Goal: Communication & Community: Ask a question

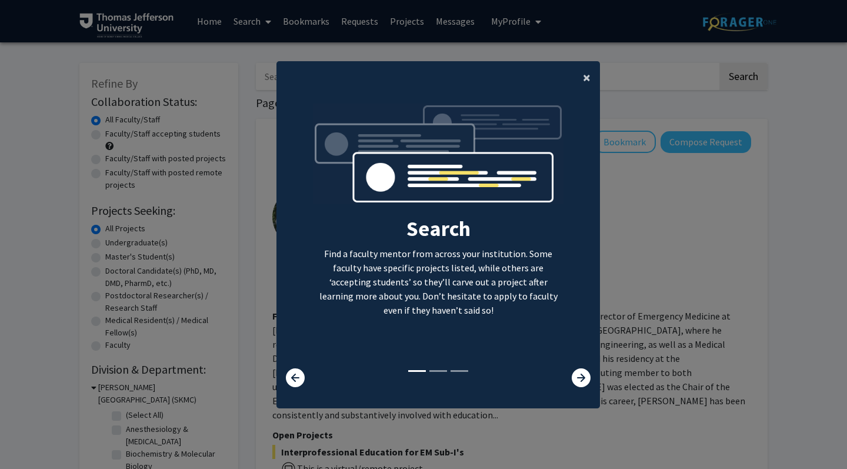
click at [588, 69] on span "×" at bounding box center [587, 77] width 8 height 18
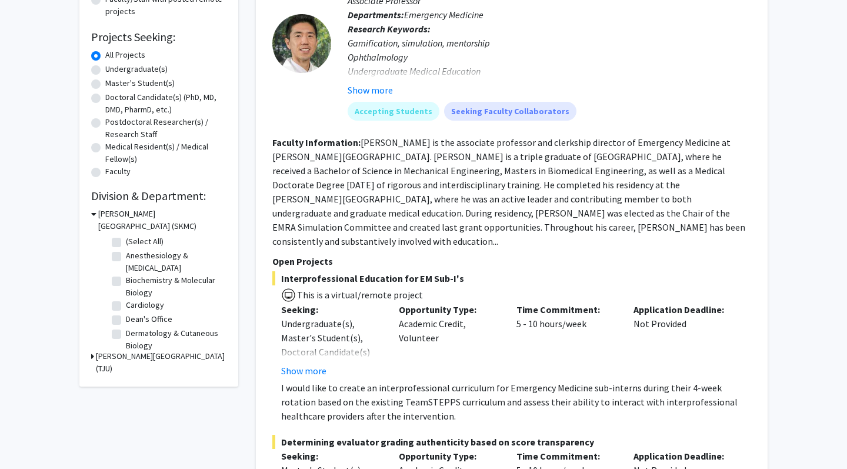
scroll to position [175, 0]
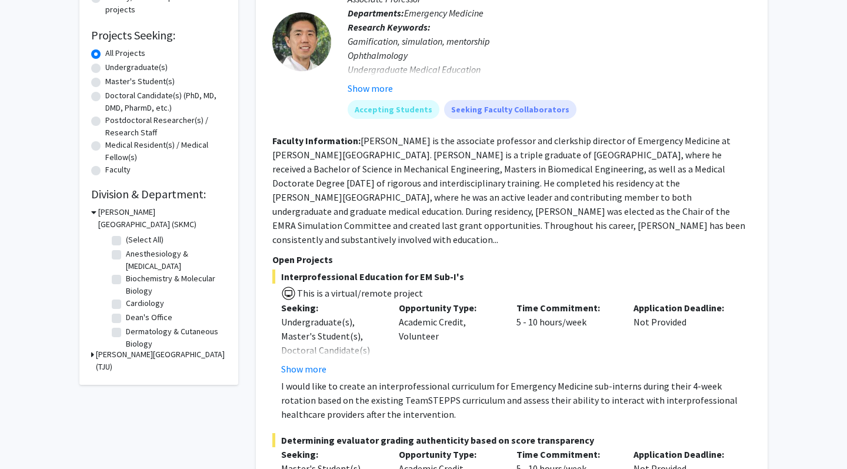
click at [430, 188] on fg-read-more "[PERSON_NAME] is the associate professor and clerkship director of Emergency Me…" at bounding box center [508, 190] width 473 height 111
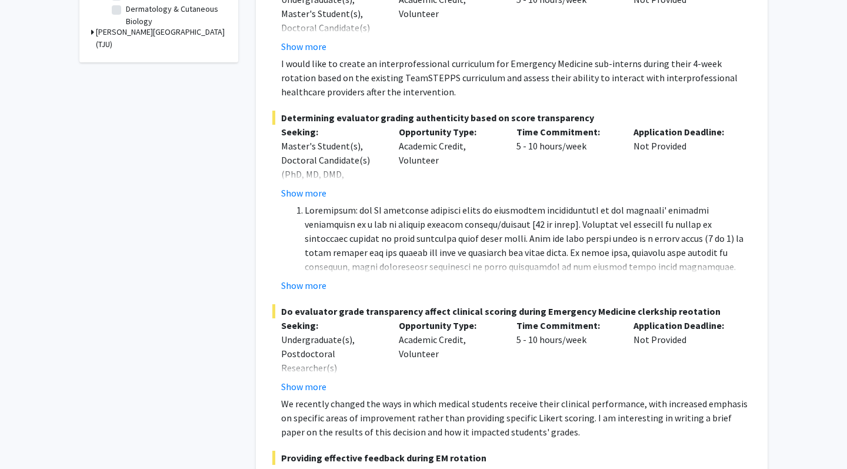
click at [430, 209] on li at bounding box center [528, 287] width 447 height 169
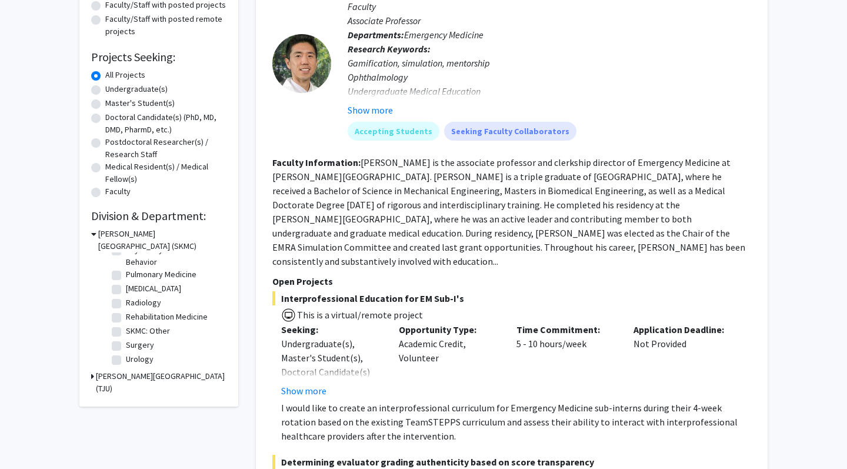
scroll to position [515, 0]
click at [126, 279] on label "Pulmonary Medicine" at bounding box center [161, 274] width 71 height 12
click at [126, 276] on input "Pulmonary Medicine" at bounding box center [130, 272] width 8 height 8
checkbox input "true"
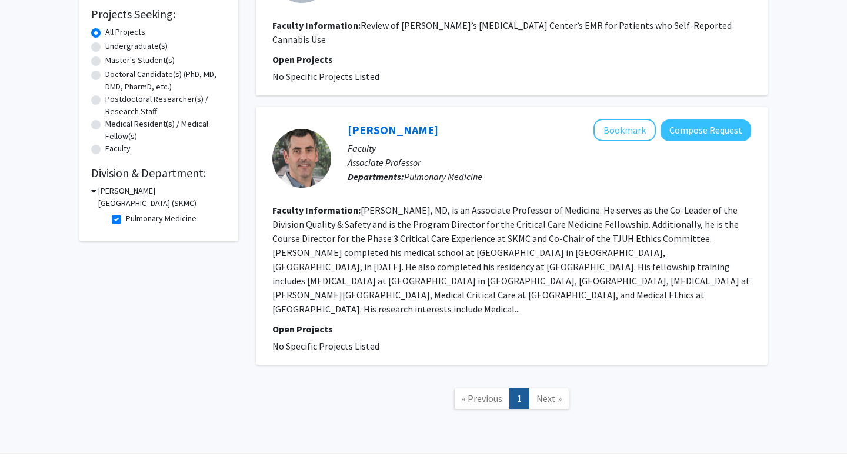
scroll to position [195, 0]
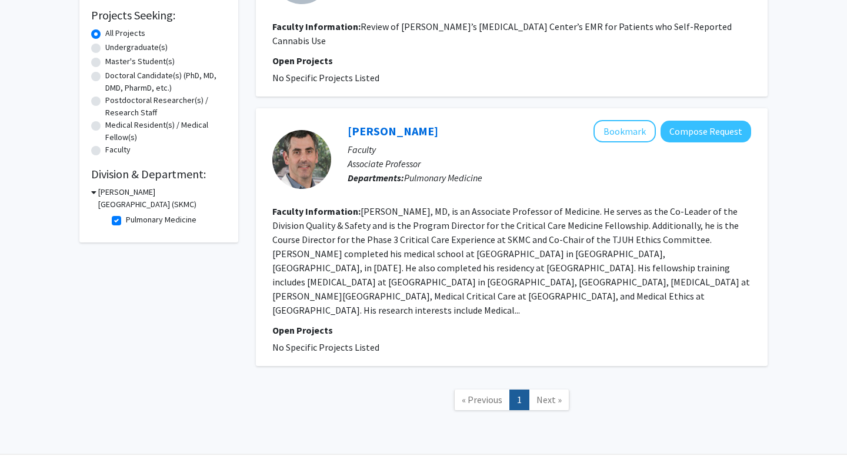
click at [514, 222] on fg-read-more "[PERSON_NAME], MD, is an Associate Professor of Medicine. He serves as the Co-L…" at bounding box center [511, 260] width 478 height 111
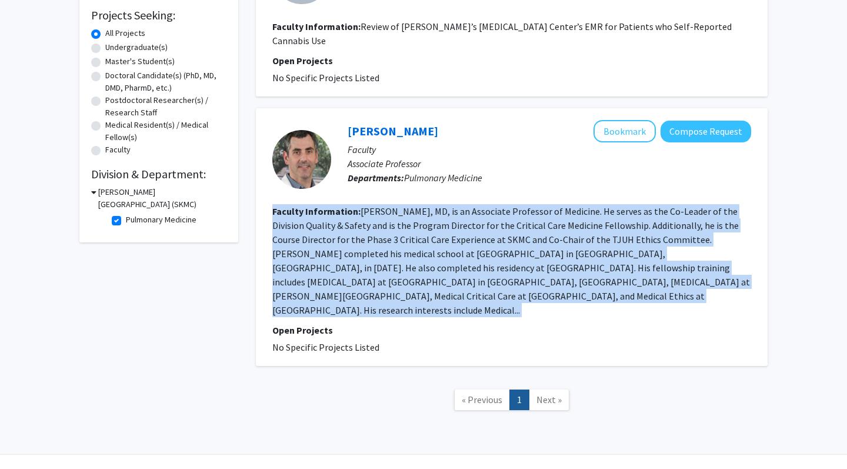
click at [514, 222] on fg-read-more "[PERSON_NAME], MD, is an Associate Professor of Medicine. He serves as the Co-L…" at bounding box center [511, 260] width 478 height 111
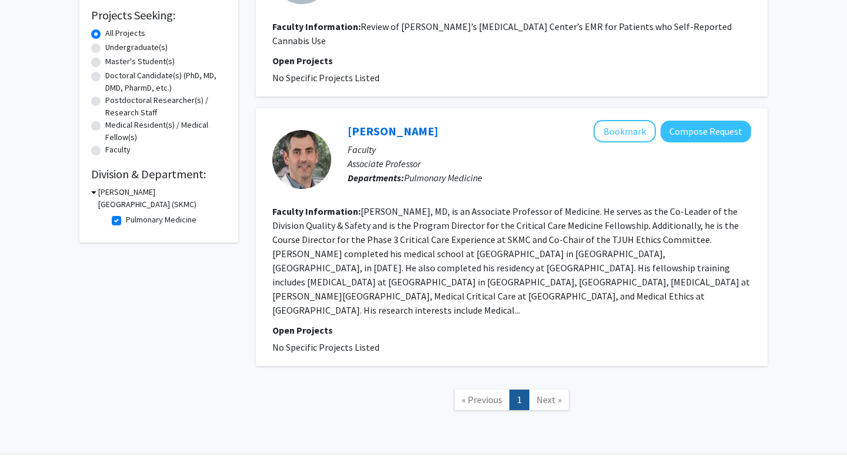
click at [456, 212] on fg-read-more "[PERSON_NAME], MD, is an Associate Professor of Medicine. He serves as the Co-L…" at bounding box center [511, 260] width 478 height 111
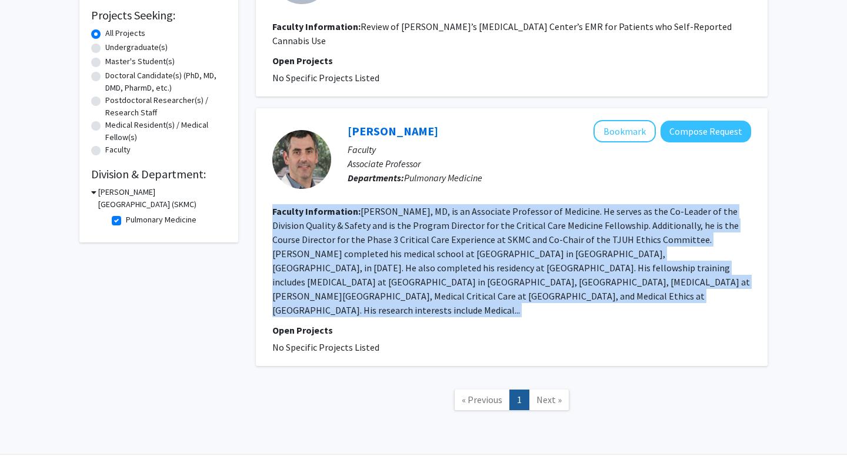
click at [456, 212] on fg-read-more "[PERSON_NAME], MD, is an Associate Professor of Medicine. He serves as the Co-L…" at bounding box center [511, 260] width 478 height 111
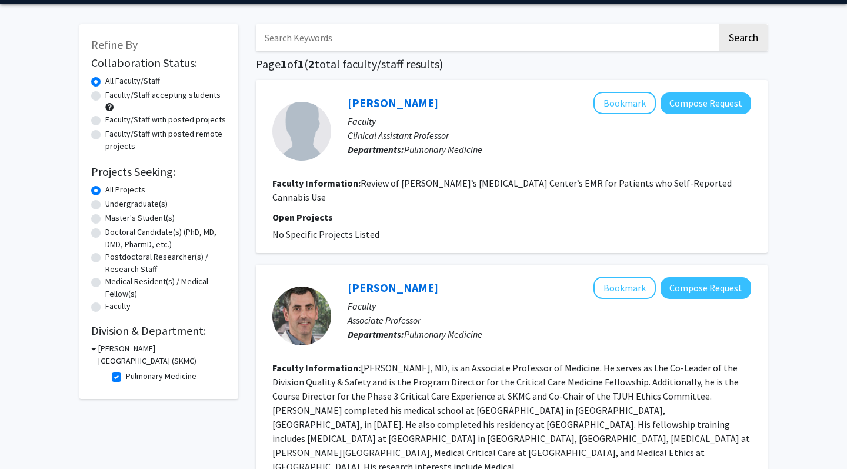
scroll to position [0, 0]
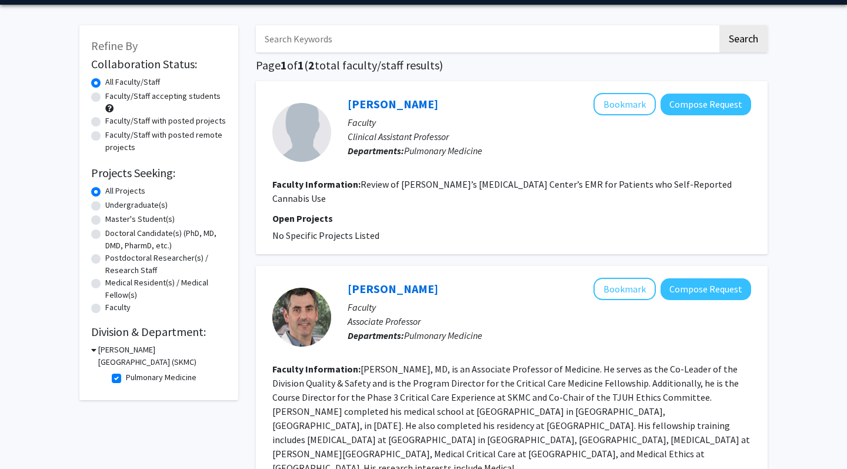
click at [105, 102] on label "Faculty/Staff accepting students" at bounding box center [162, 96] width 115 height 12
click at [105, 98] on input "Faculty/Staff accepting students" at bounding box center [109, 94] width 8 height 8
radio input "true"
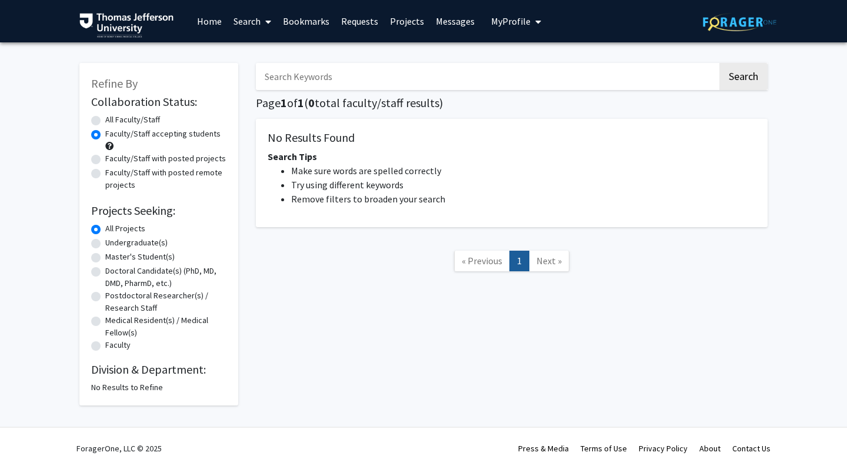
click at [105, 231] on label "All Projects" at bounding box center [125, 228] width 40 height 12
click at [105, 230] on input "All Projects" at bounding box center [109, 226] width 8 height 8
click at [105, 164] on label "Faculty/Staff with posted projects" at bounding box center [165, 158] width 121 height 12
click at [105, 160] on input "Faculty/Staff with posted projects" at bounding box center [109, 156] width 8 height 8
radio input "true"
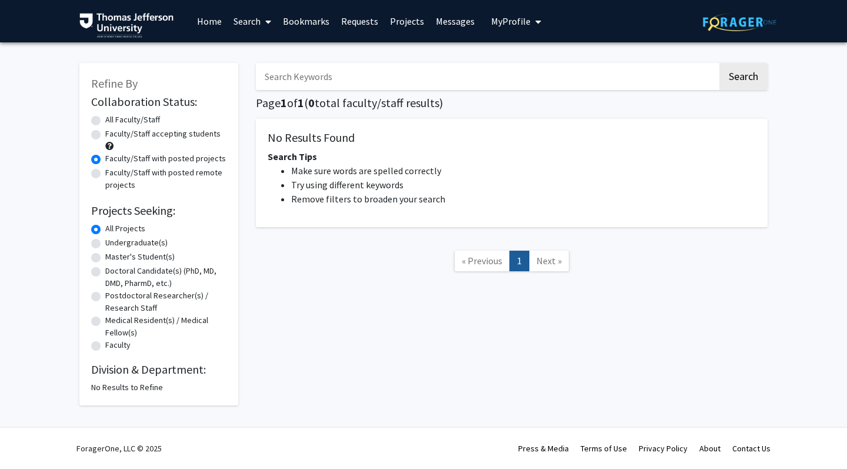
click at [105, 175] on label "Faculty/Staff with posted remote projects" at bounding box center [165, 178] width 121 height 25
click at [105, 174] on input "Faculty/Staff with posted remote projects" at bounding box center [109, 170] width 8 height 8
radio input "true"
click at [98, 185] on div "Faculty/Staff with posted remote projects" at bounding box center [158, 178] width 135 height 25
click at [105, 119] on label "All Faculty/Staff" at bounding box center [132, 120] width 55 height 12
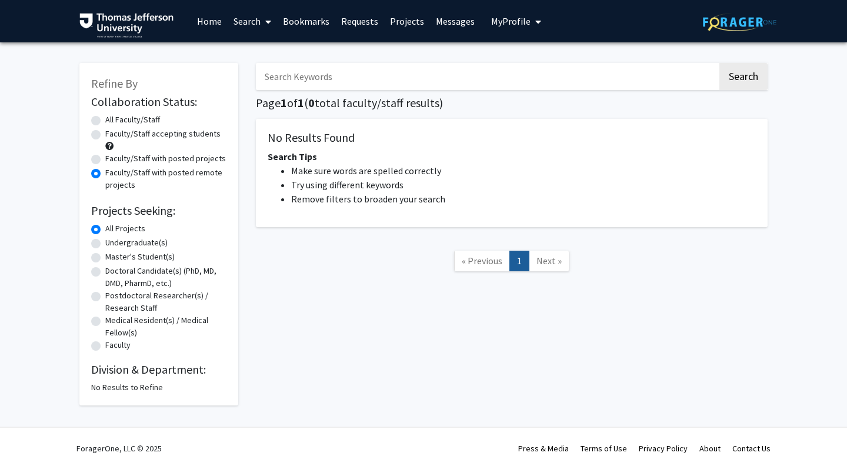
click at [105, 119] on input "All Faculty/Staff" at bounding box center [109, 118] width 8 height 8
radio input "true"
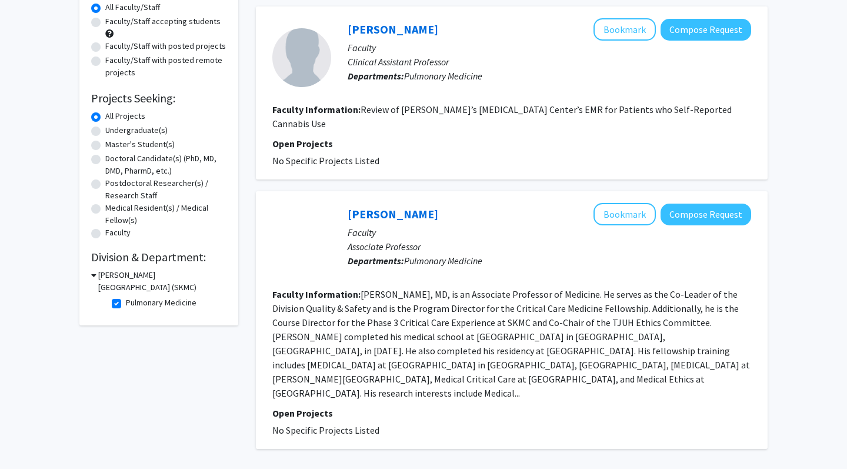
scroll to position [88, 0]
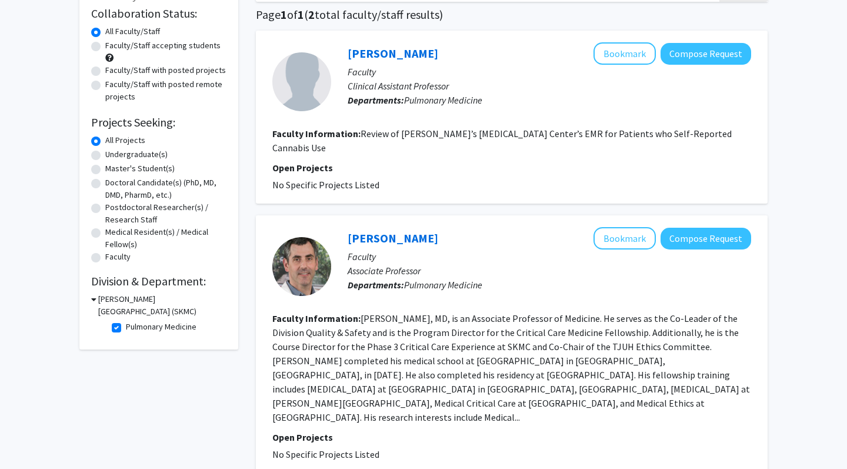
click at [126, 332] on label "Pulmonary Medicine" at bounding box center [161, 327] width 71 height 12
click at [126, 328] on input "Pulmonary Medicine" at bounding box center [130, 325] width 8 height 8
checkbox input "false"
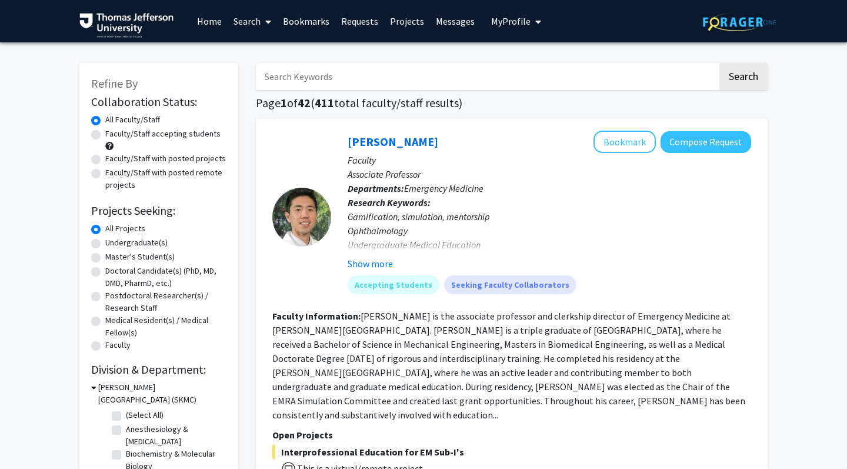
click at [105, 135] on label "Faculty/Staff accepting students" at bounding box center [162, 134] width 115 height 12
click at [105, 135] on input "Faculty/Staff accepting students" at bounding box center [109, 132] width 8 height 8
radio input "true"
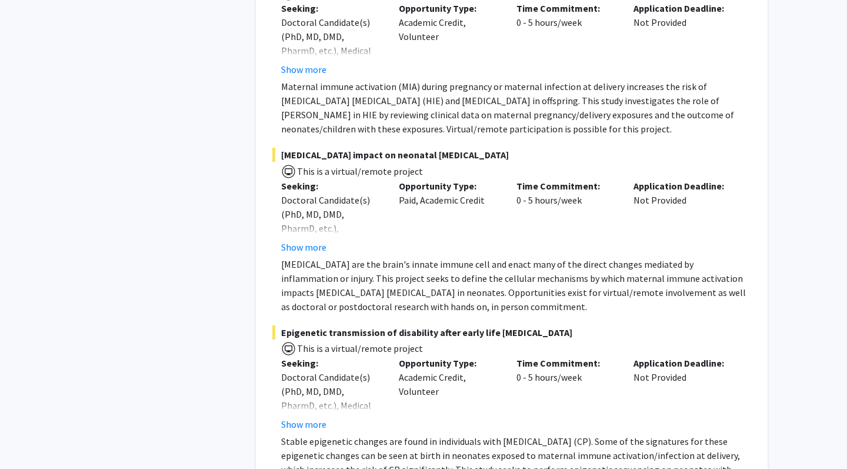
scroll to position [1871, 0]
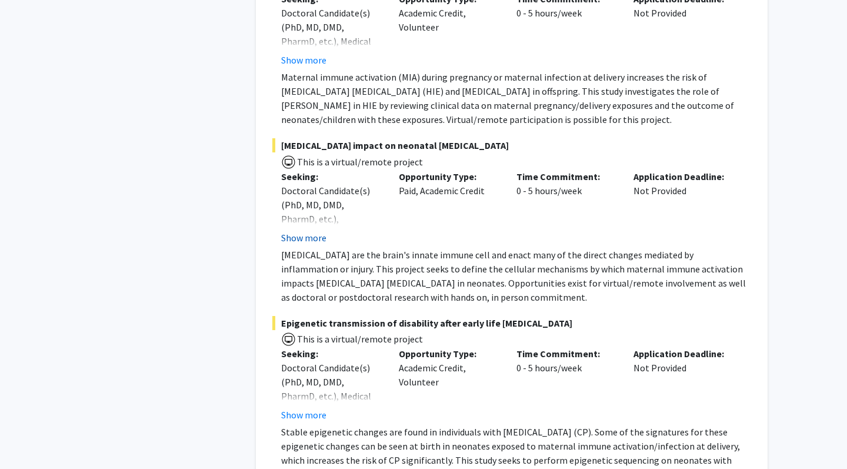
click at [312, 231] on button "Show more" at bounding box center [303, 238] width 45 height 14
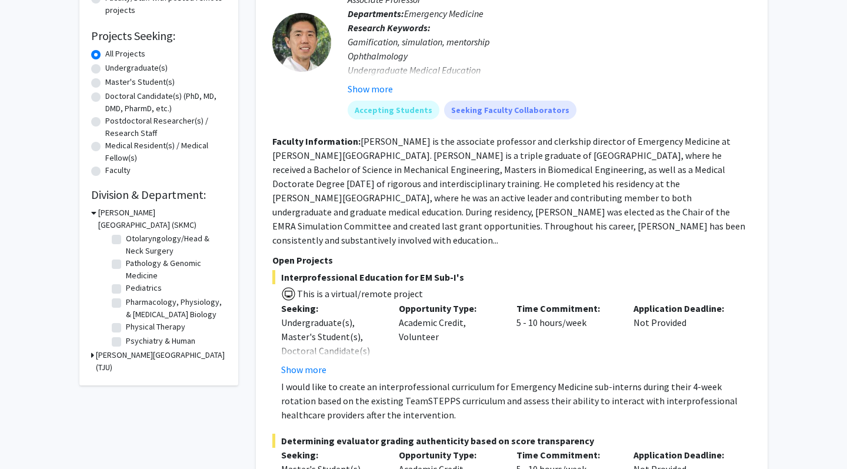
scroll to position [338, 0]
click at [126, 289] on label "Pediatrics" at bounding box center [144, 289] width 36 height 12
click at [126, 289] on input "Pediatrics" at bounding box center [130, 287] width 8 height 8
checkbox input "true"
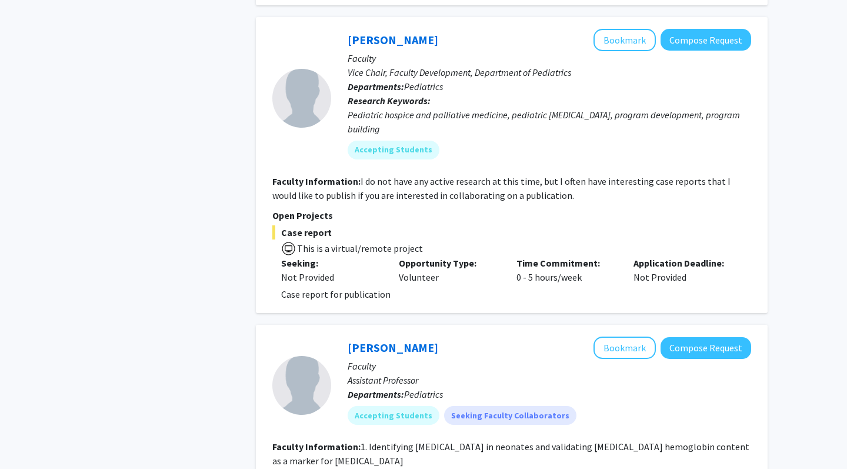
scroll to position [1200, 0]
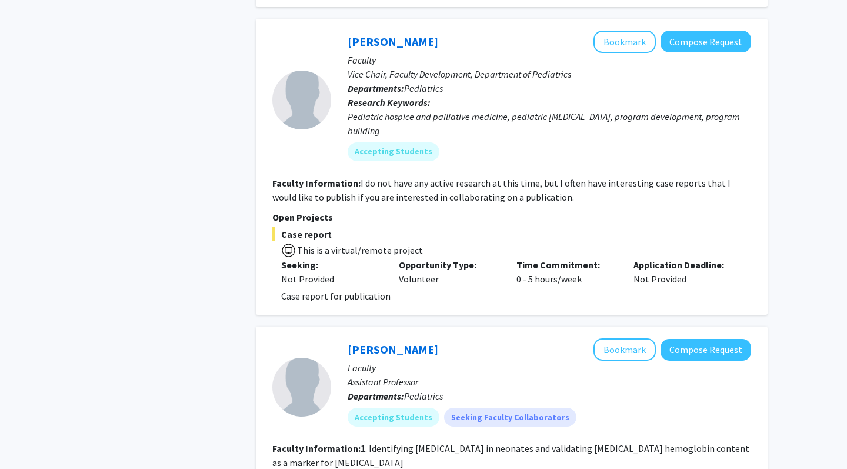
click at [407, 281] on div "Opportunity Type: Volunteer" at bounding box center [449, 272] width 118 height 28
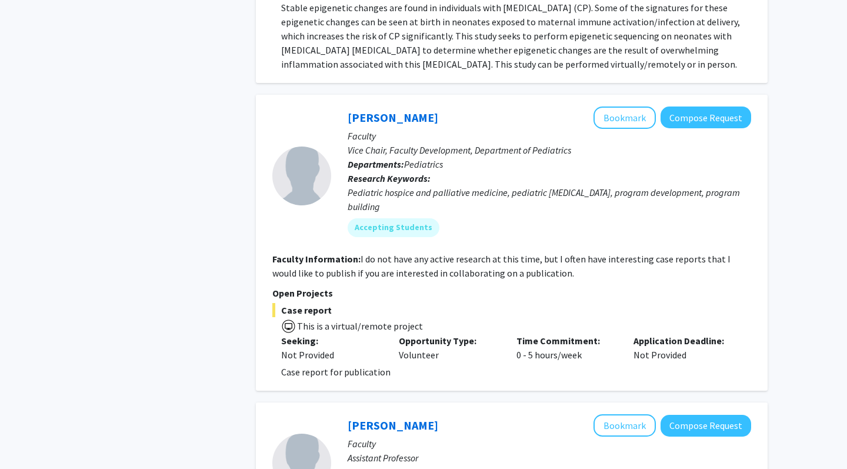
scroll to position [1124, 0]
click at [655, 114] on button "Bookmark" at bounding box center [625, 118] width 62 height 22
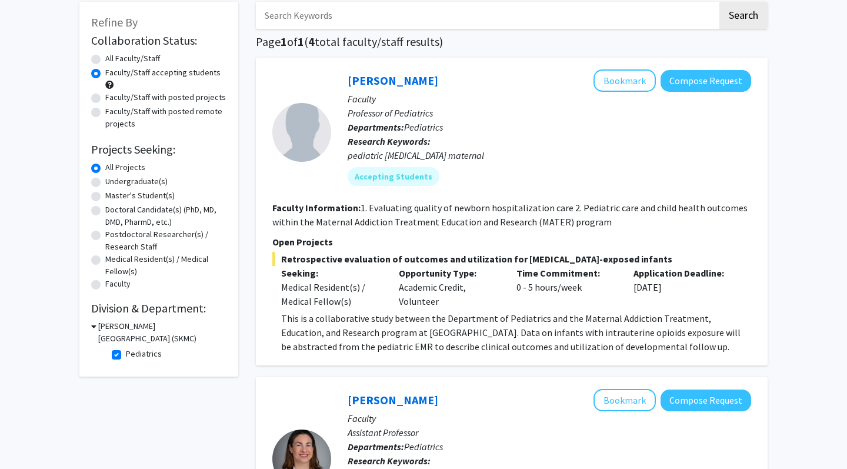
scroll to position [61, 0]
click at [105, 212] on label "Doctoral Candidate(s) (PhD, MD, DMD, PharmD, etc.)" at bounding box center [165, 216] width 121 height 25
click at [105, 211] on input "Doctoral Candidate(s) (PhD, MD, DMD, PharmD, etc.)" at bounding box center [109, 208] width 8 height 8
radio input "true"
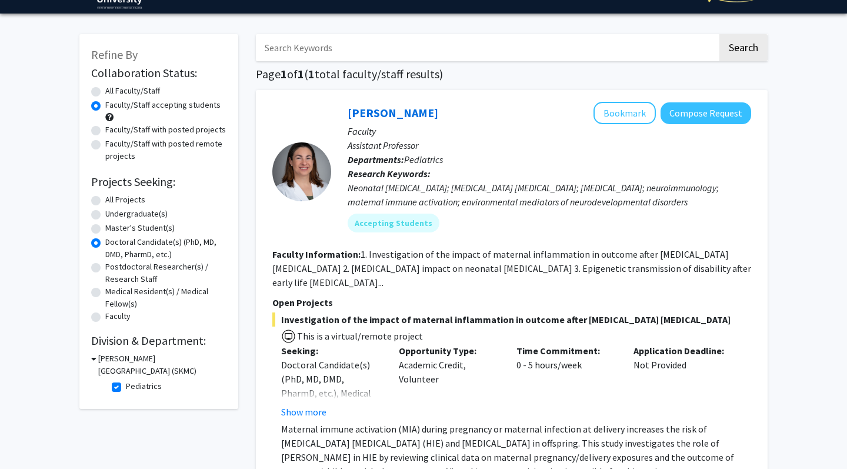
scroll to position [29, 0]
click at [126, 389] on label "Pediatrics" at bounding box center [144, 386] width 36 height 12
click at [126, 388] on input "Pediatrics" at bounding box center [130, 384] width 8 height 8
checkbox input "false"
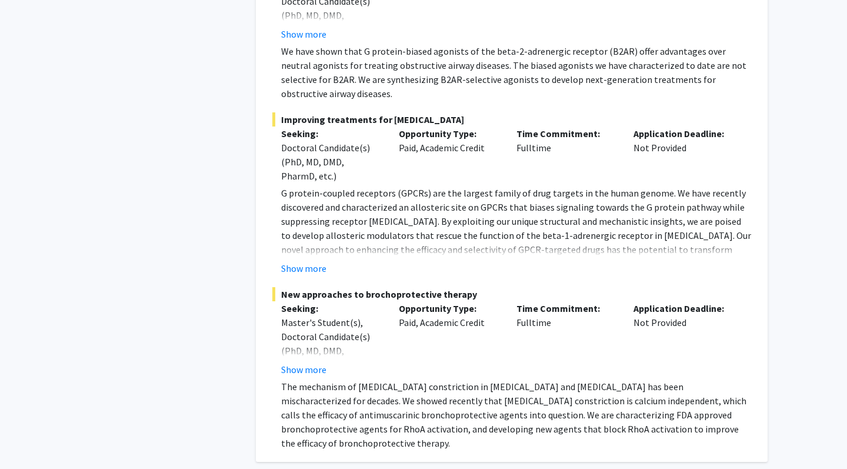
scroll to position [5735, 0]
click at [457, 408] on p "The mechanism of [MEDICAL_DATA] constriction in [MEDICAL_DATA] and [MEDICAL_DAT…" at bounding box center [516, 415] width 470 height 71
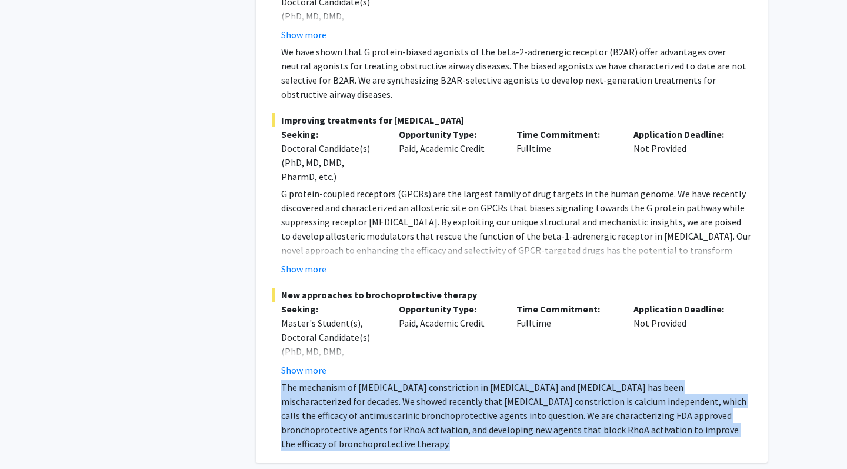
click at [457, 408] on p "The mechanism of [MEDICAL_DATA] constriction in [MEDICAL_DATA] and [MEDICAL_DAT…" at bounding box center [516, 415] width 470 height 71
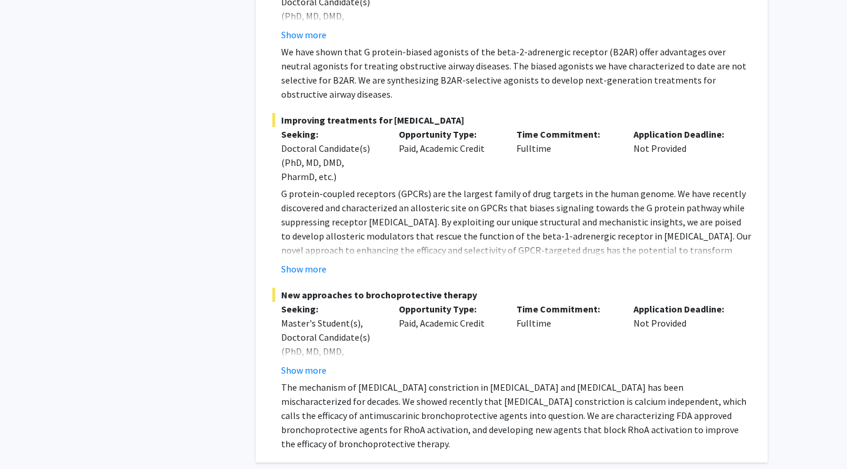
click at [398, 397] on p "The mechanism of [MEDICAL_DATA] constriction in [MEDICAL_DATA] and [MEDICAL_DAT…" at bounding box center [516, 415] width 470 height 71
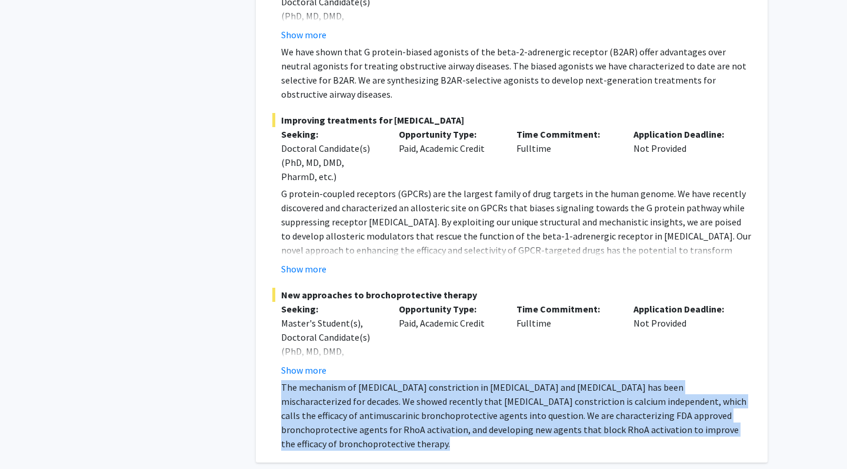
click at [398, 397] on p "The mechanism of [MEDICAL_DATA] constriction in [MEDICAL_DATA] and [MEDICAL_DAT…" at bounding box center [516, 415] width 470 height 71
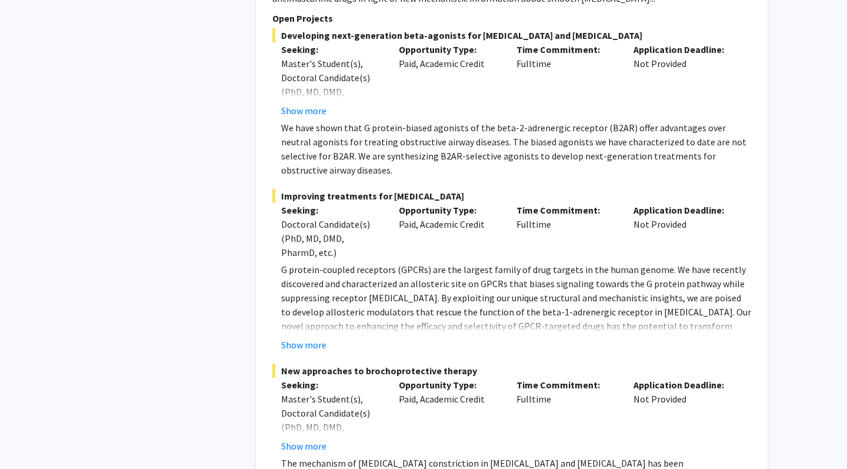
scroll to position [5492, 0]
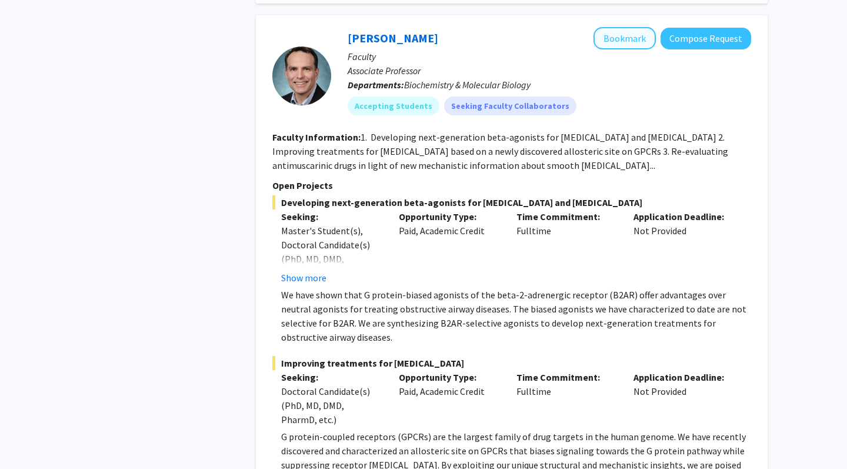
click at [632, 36] on button "Bookmark" at bounding box center [625, 38] width 62 height 22
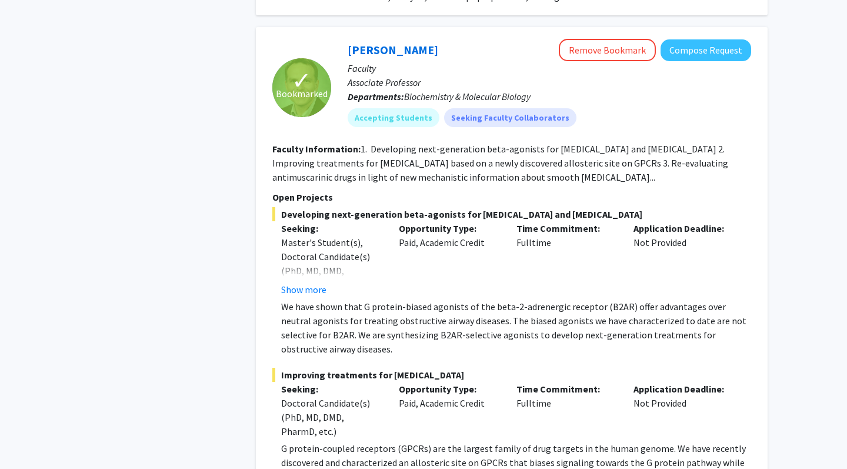
scroll to position [5391, 0]
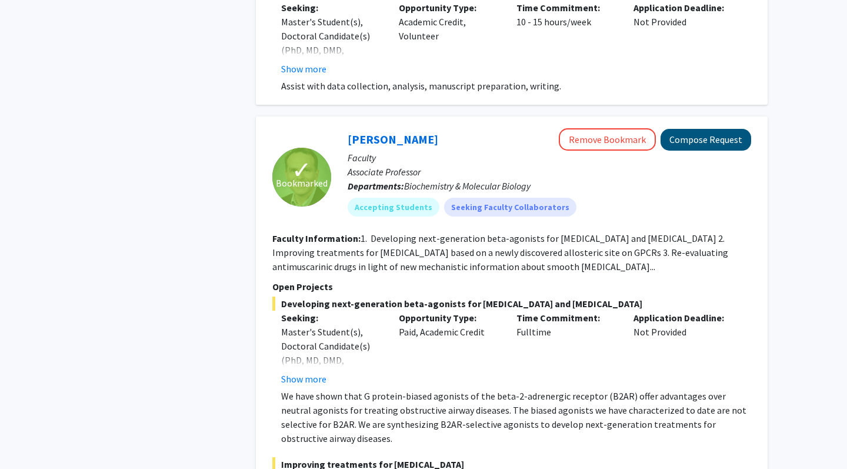
click at [676, 146] on button "Compose Request" at bounding box center [706, 140] width 91 height 22
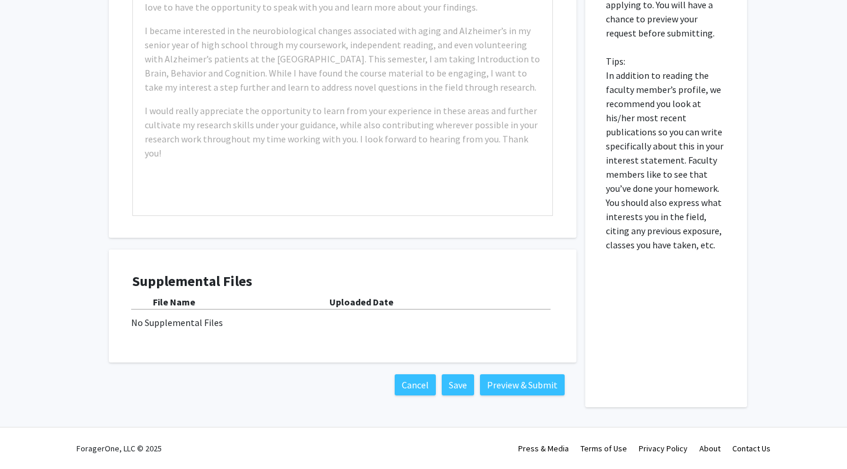
scroll to position [558, 0]
click at [641, 156] on p "Please fill out why you are specifically interested in doing research with this…" at bounding box center [666, 75] width 121 height 353
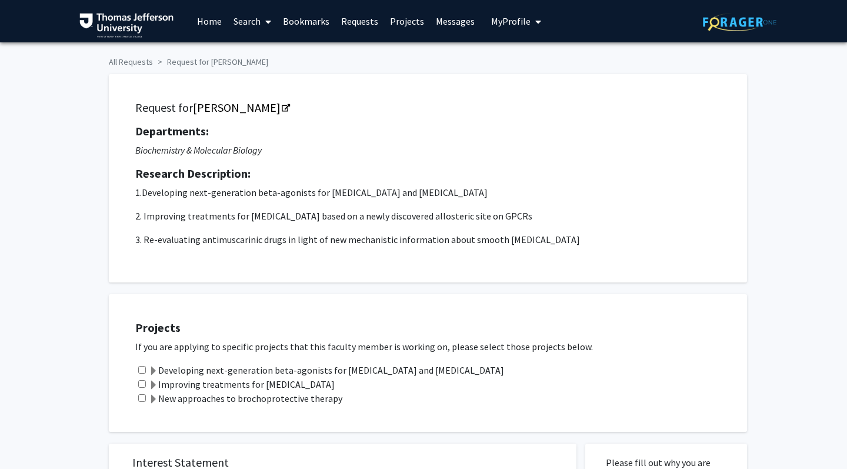
scroll to position [0, 0]
click at [370, 238] on p "3. Re-evaluating antimuscarinic drugs in light of new mechanistic information a…" at bounding box center [427, 239] width 585 height 14
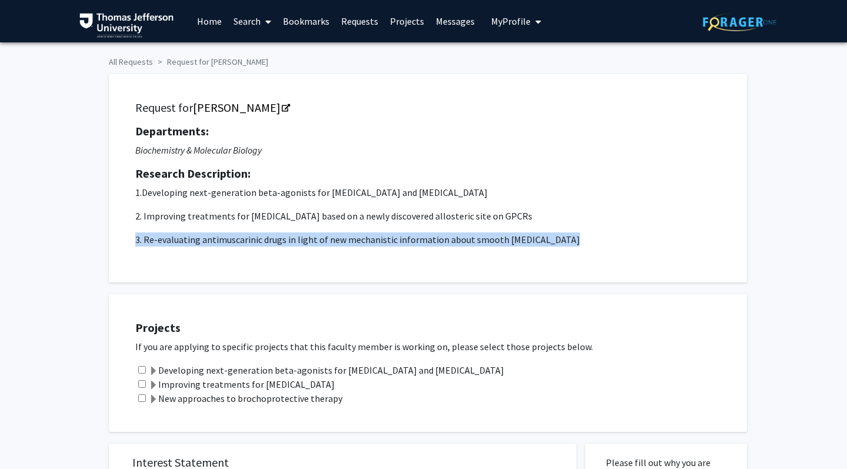
click at [370, 238] on p "3. Re-evaluating antimuscarinic drugs in light of new mechanistic information a…" at bounding box center [427, 239] width 585 height 14
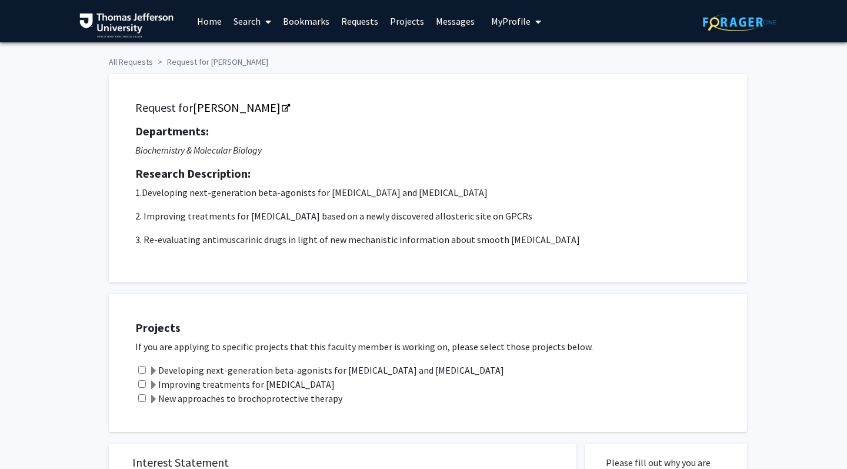
click at [381, 339] on div "Projects If you are applying to specific projects that this faculty member is w…" at bounding box center [436, 363] width 624 height 108
click at [381, 346] on p "If you are applying to specific projects that this faculty member is working on…" at bounding box center [435, 346] width 600 height 14
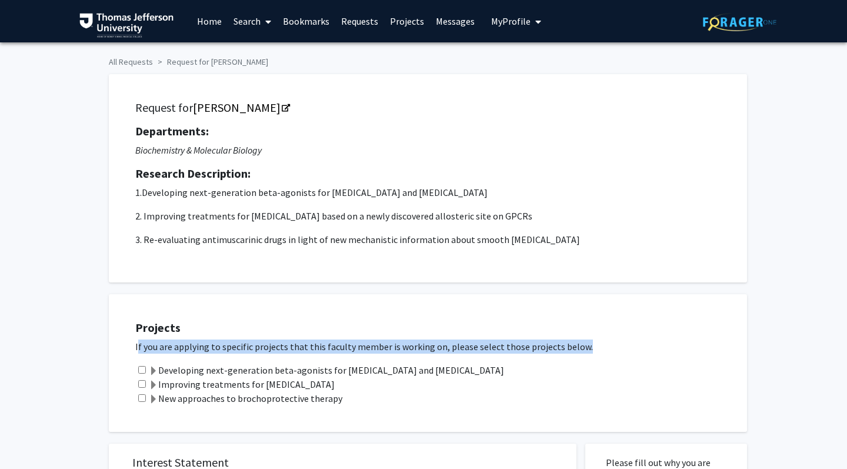
click at [381, 346] on p "If you are applying to specific projects that this faculty member is working on…" at bounding box center [435, 346] width 600 height 14
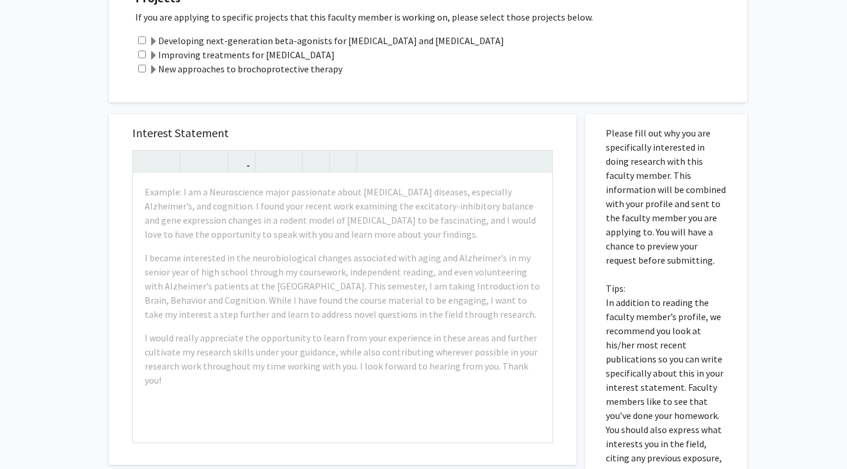
scroll to position [326, 0]
